Goal: Information Seeking & Learning: Learn about a topic

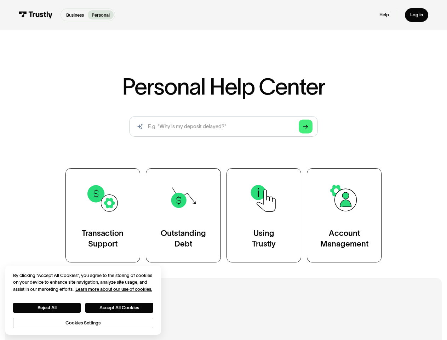
click at [223, 170] on div "Transaction Support Outstanding Debt Using Trustly Account Management" at bounding box center [223, 215] width 317 height 94
click at [306, 127] on icon "Arrow Right" at bounding box center [305, 126] width 5 height 5
click at [47, 308] on button "Reject All" at bounding box center [47, 308] width 68 height 10
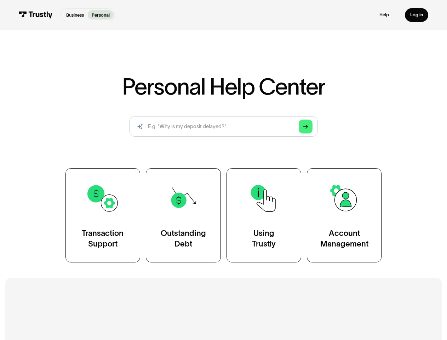
click at [120, 308] on button "Accept All Cookies" at bounding box center [119, 308] width 68 height 10
click at [84, 321] on h2 "Additional Resources" at bounding box center [223, 314] width 377 height 14
